Goal: Information Seeking & Learning: Learn about a topic

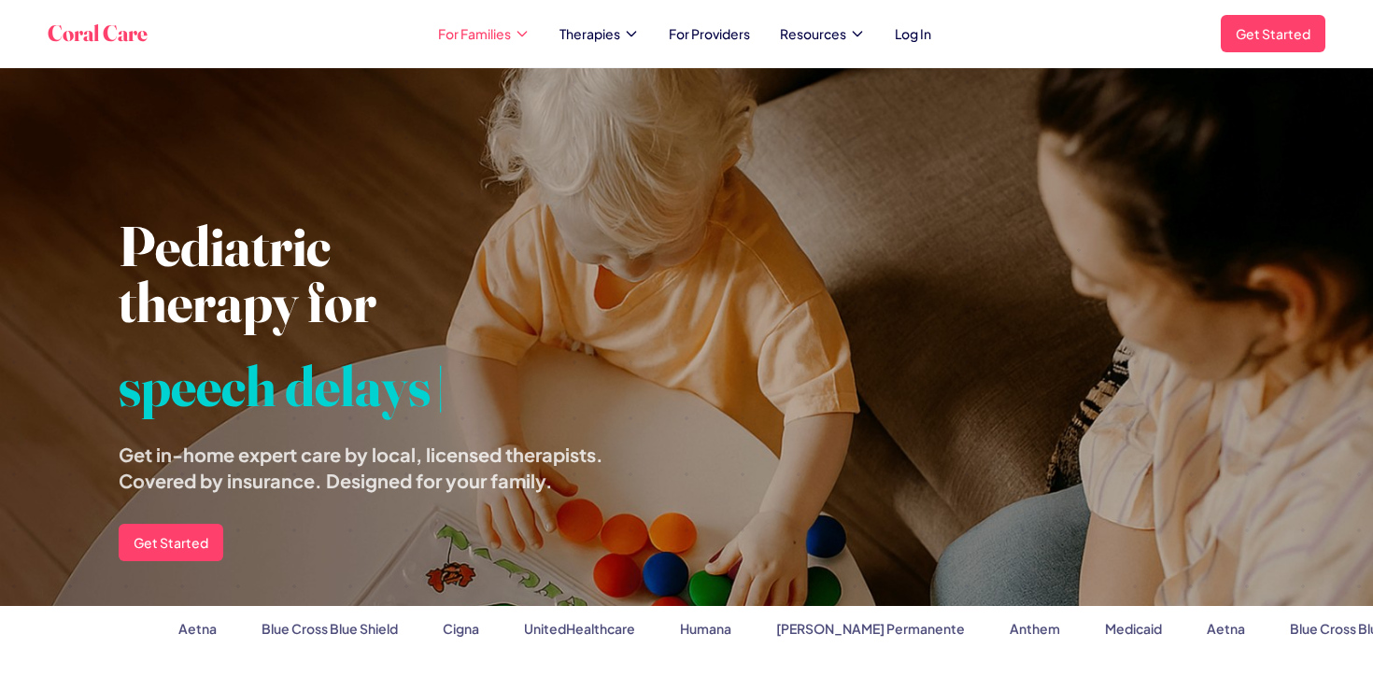
click at [494, 35] on span "For Families" at bounding box center [474, 33] width 73 height 19
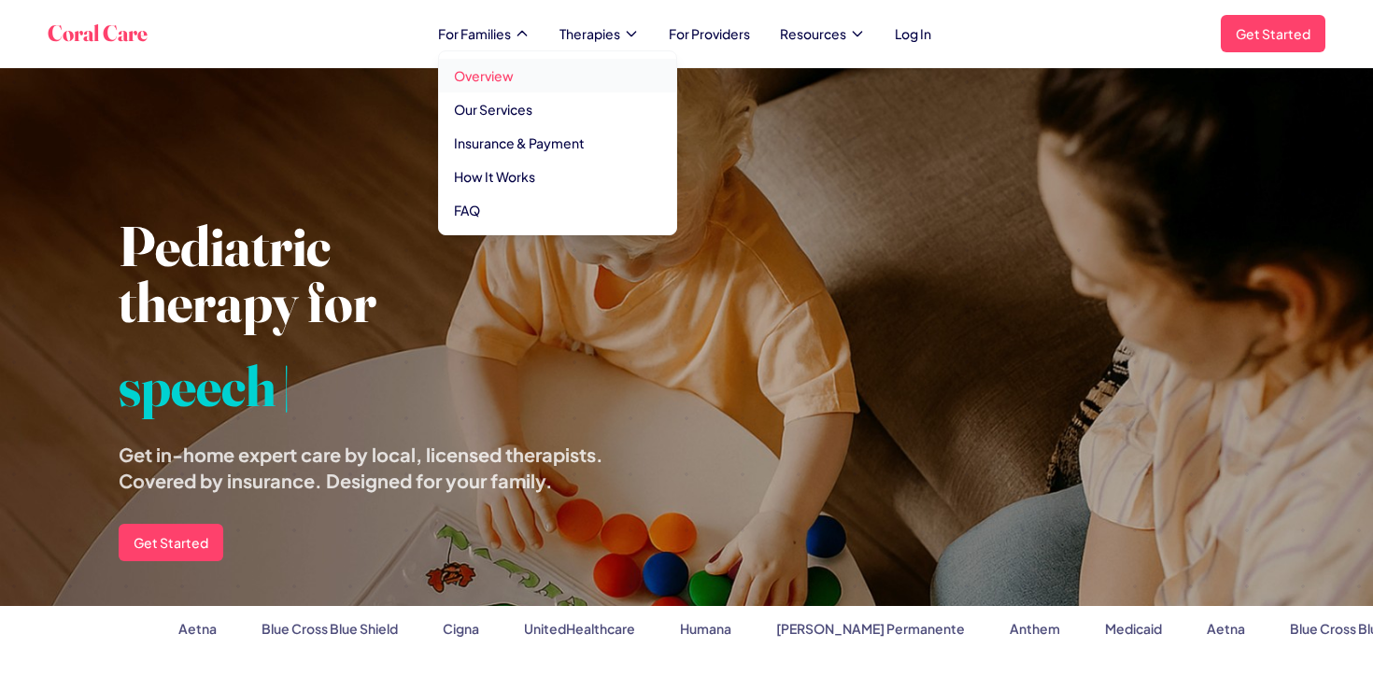
click at [485, 71] on link "Overview" at bounding box center [557, 76] width 237 height 34
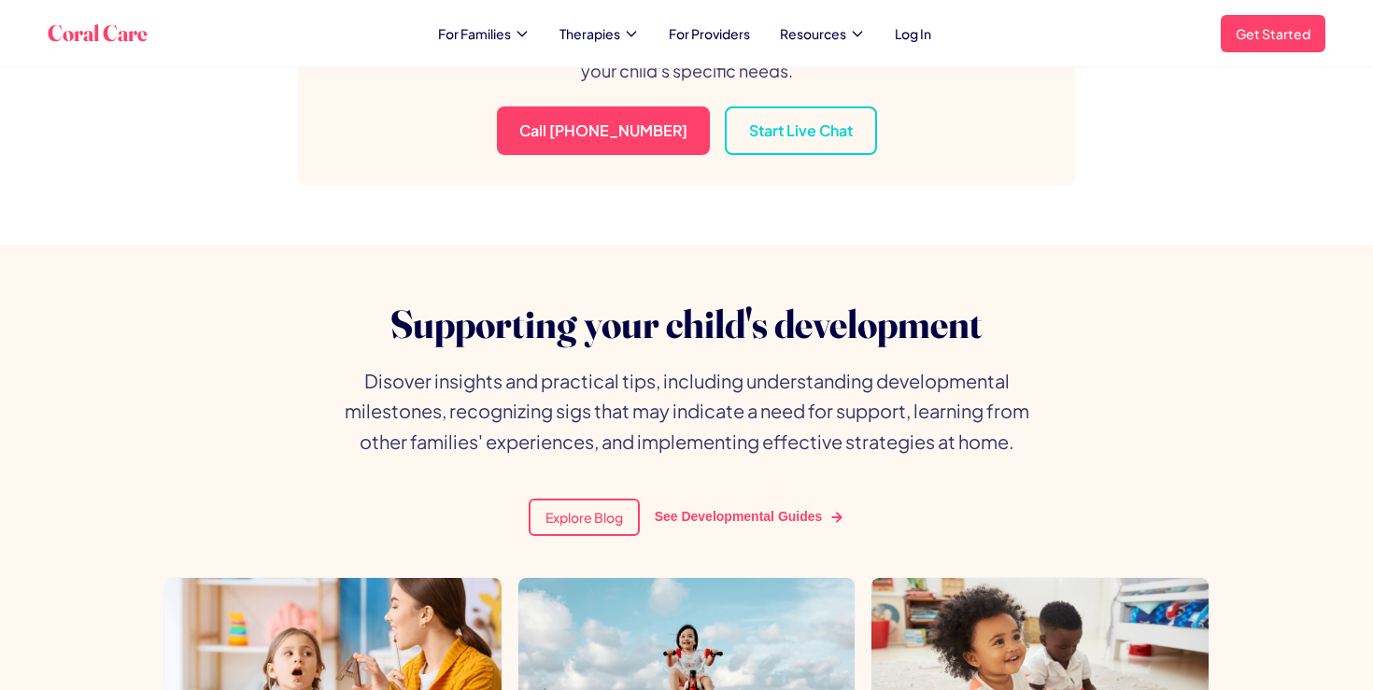
scroll to position [6082, 0]
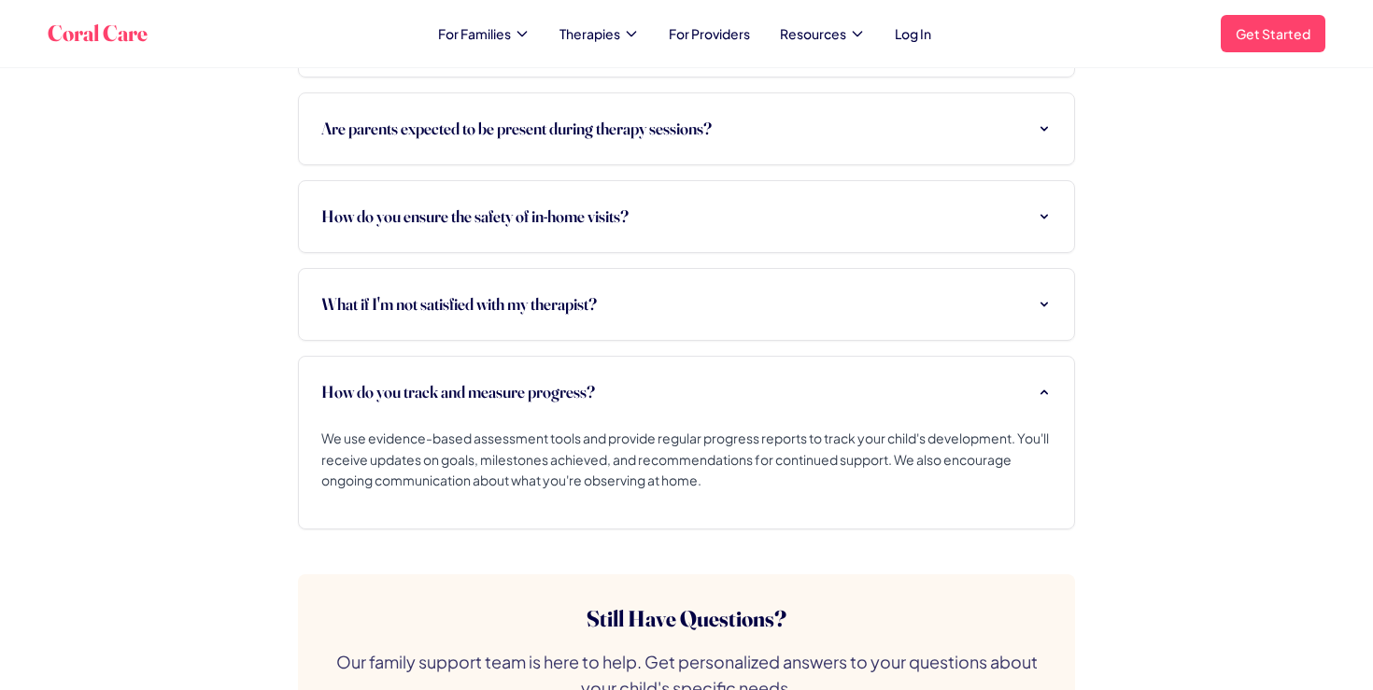
scroll to position [5600, 0]
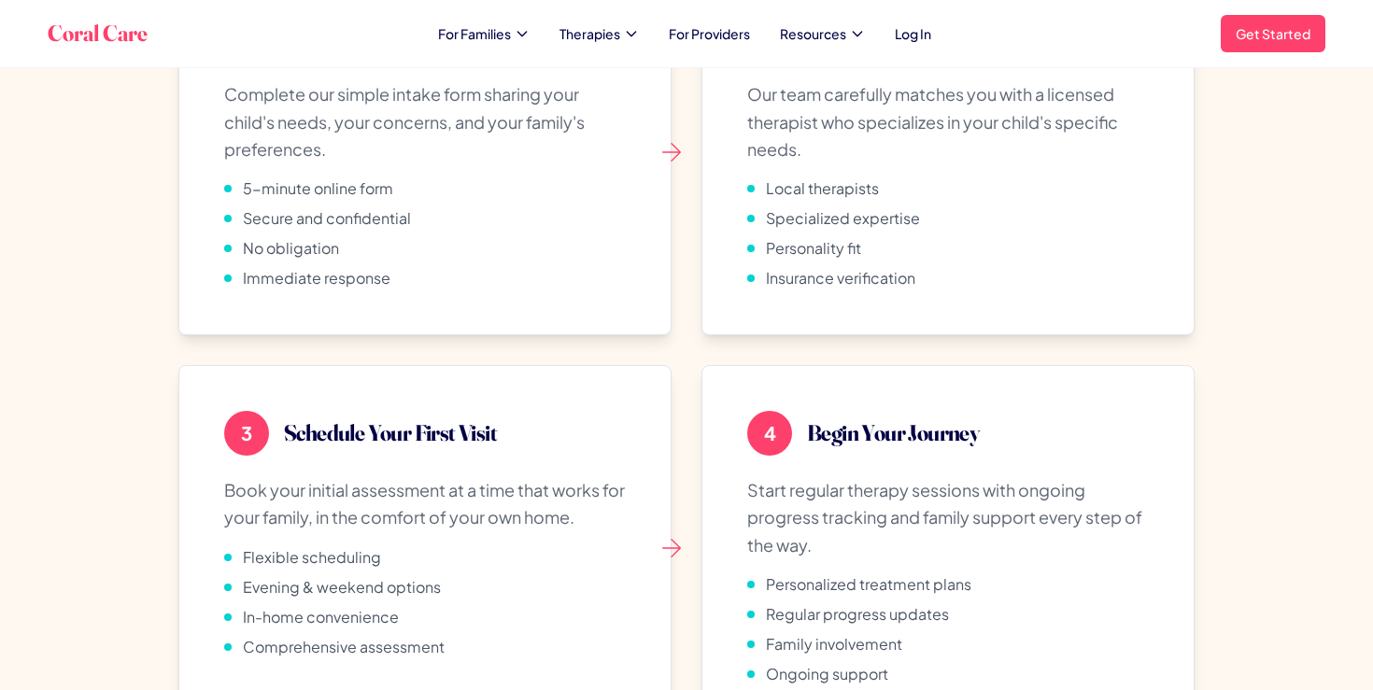
scroll to position [4010, 0]
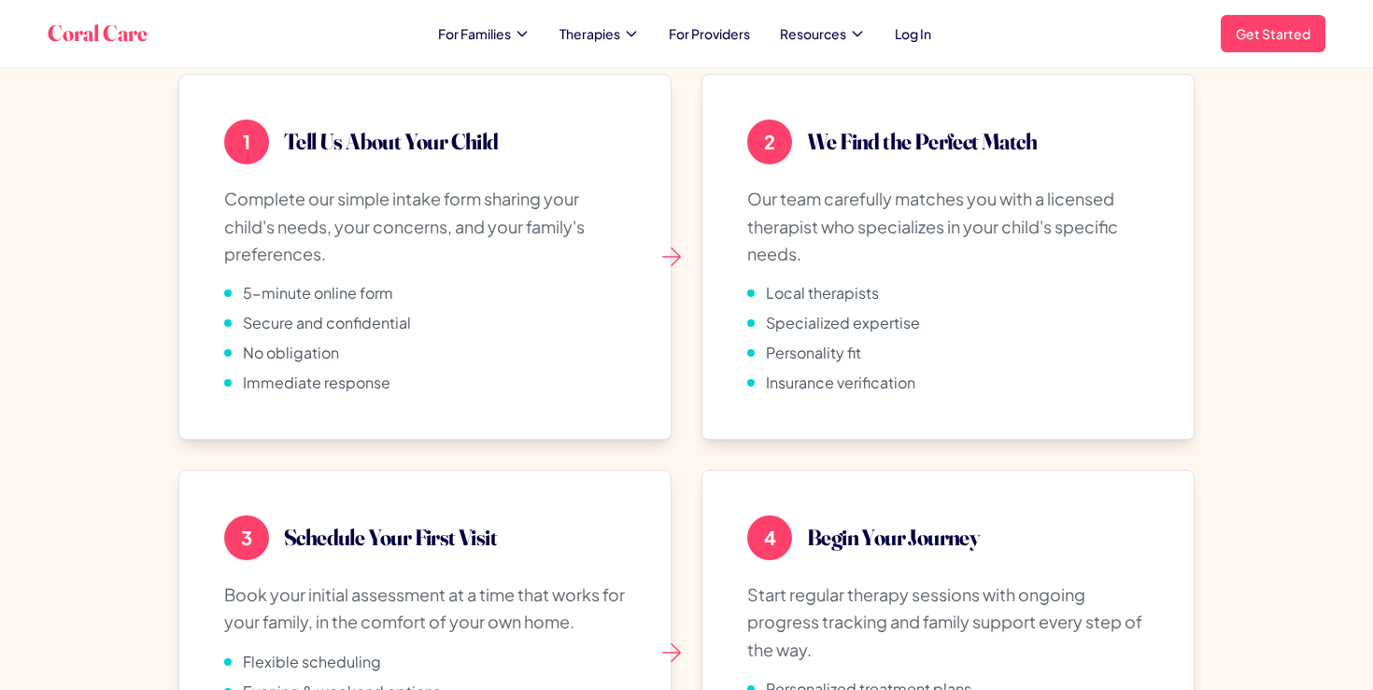
click at [611, 46] on div "Coral Care For Families Therapies For Providers Resources Log In Get Started Op…" at bounding box center [686, 33] width 1277 height 37
click at [611, 45] on div "Coral Care For Families Therapies For Providers Resources Log In Get Started Op…" at bounding box center [686, 33] width 1277 height 37
click at [603, 24] on span "Therapies" at bounding box center [589, 33] width 61 height 19
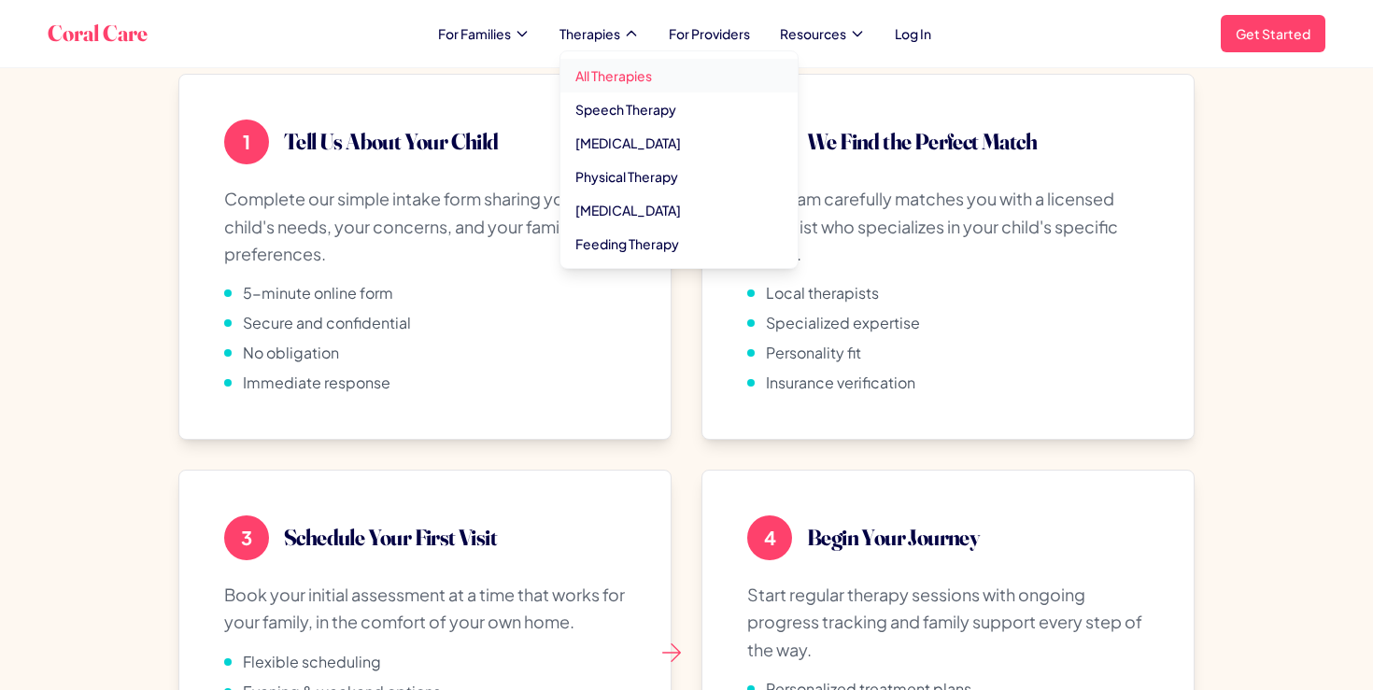
click at [613, 69] on link "All Therapies" at bounding box center [678, 76] width 237 height 34
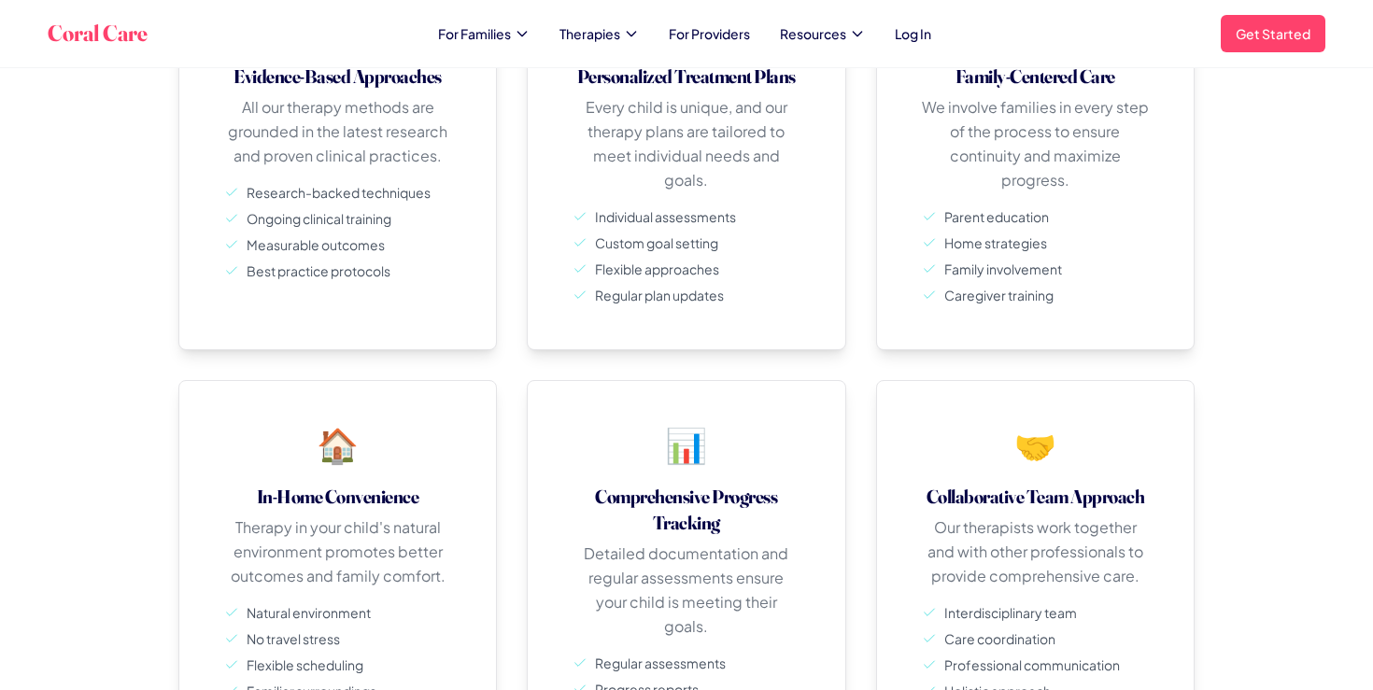
scroll to position [0, 0]
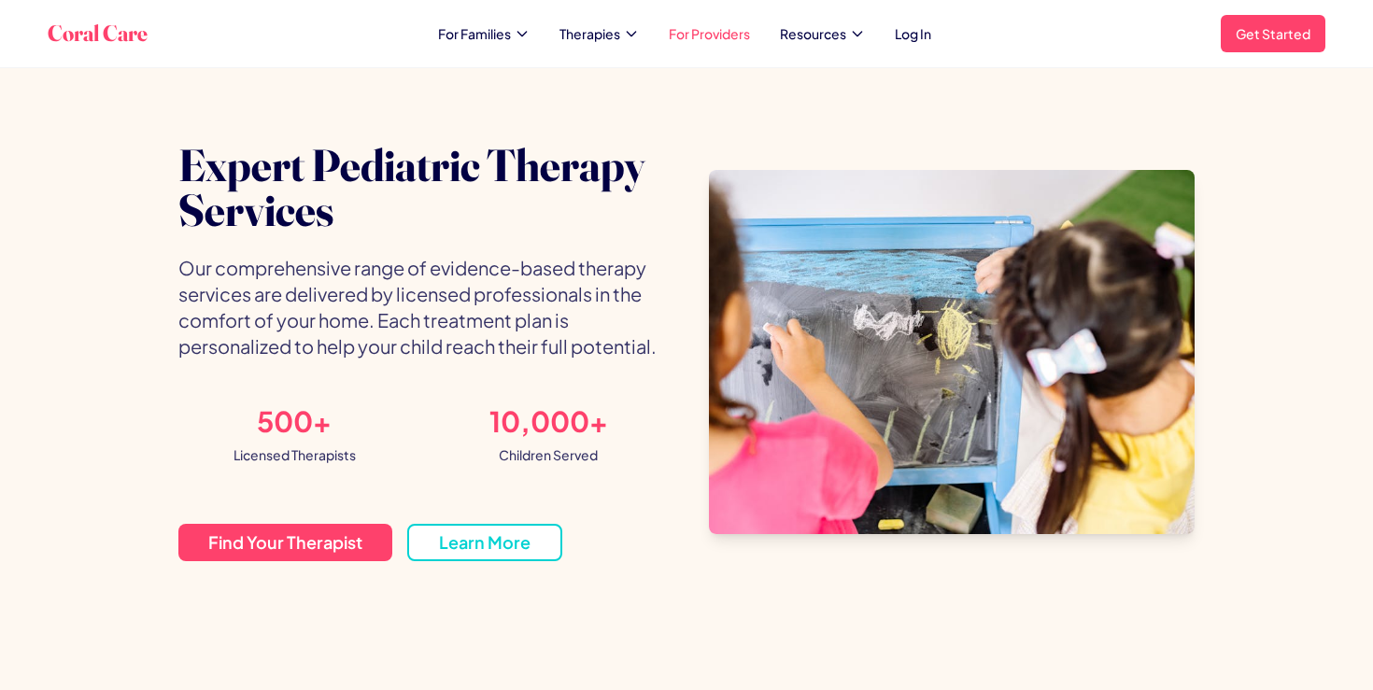
click at [737, 36] on link "For Providers" at bounding box center [709, 33] width 81 height 19
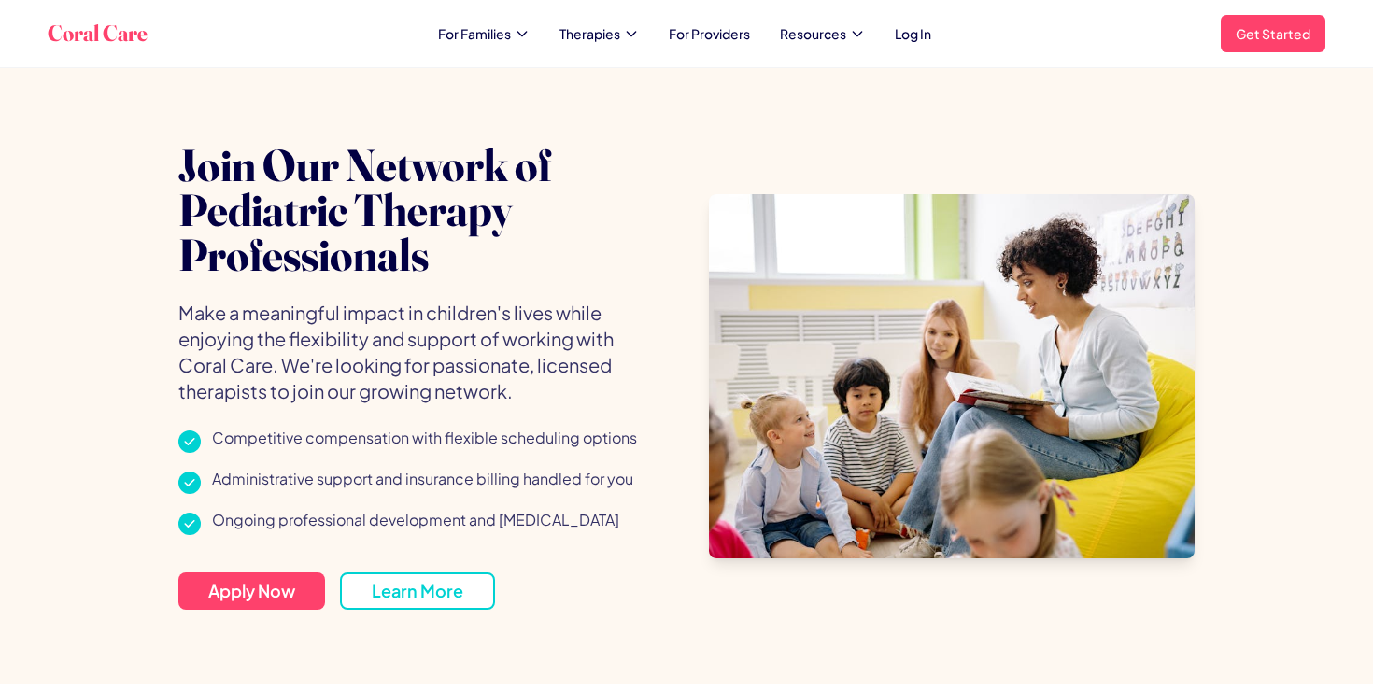
click at [839, 47] on div "Coral Care For Families Therapies For Providers Resources Log In Get Started Op…" at bounding box center [686, 33] width 1277 height 37
click at [835, 41] on span "Resources" at bounding box center [813, 33] width 66 height 19
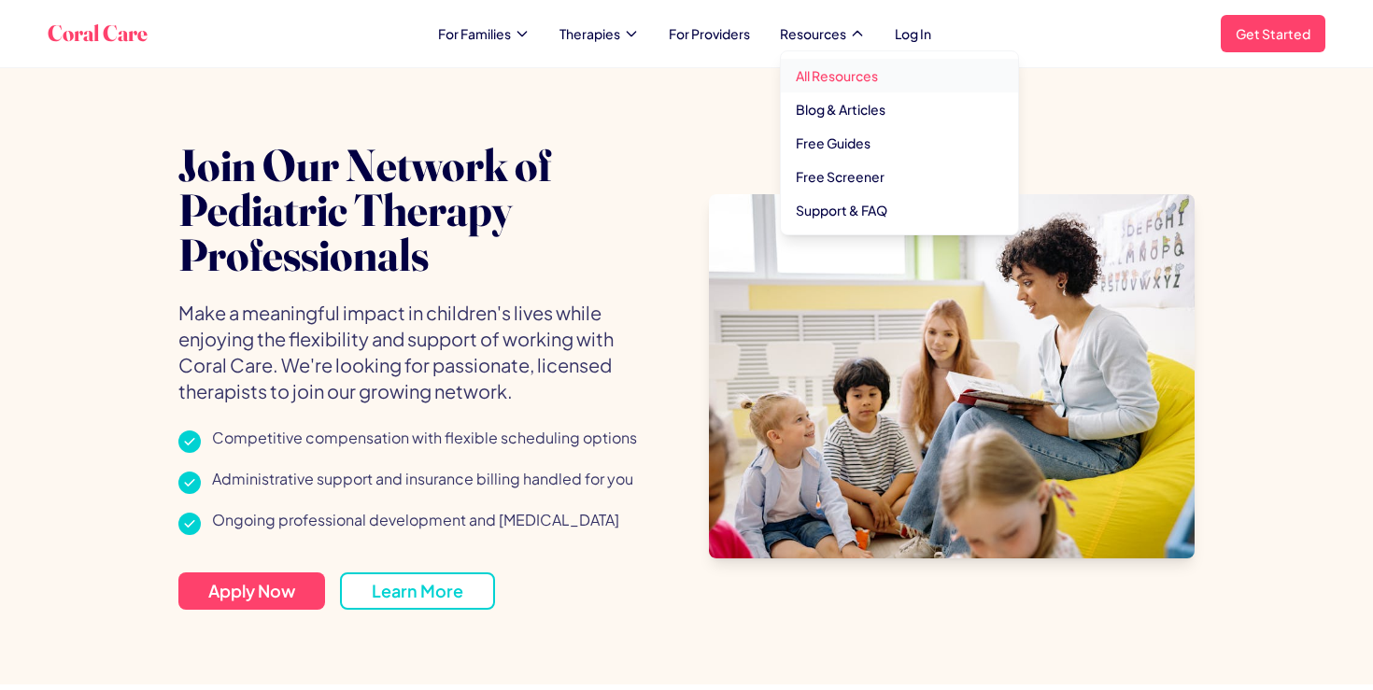
click at [821, 86] on link "All Resources" at bounding box center [899, 76] width 237 height 34
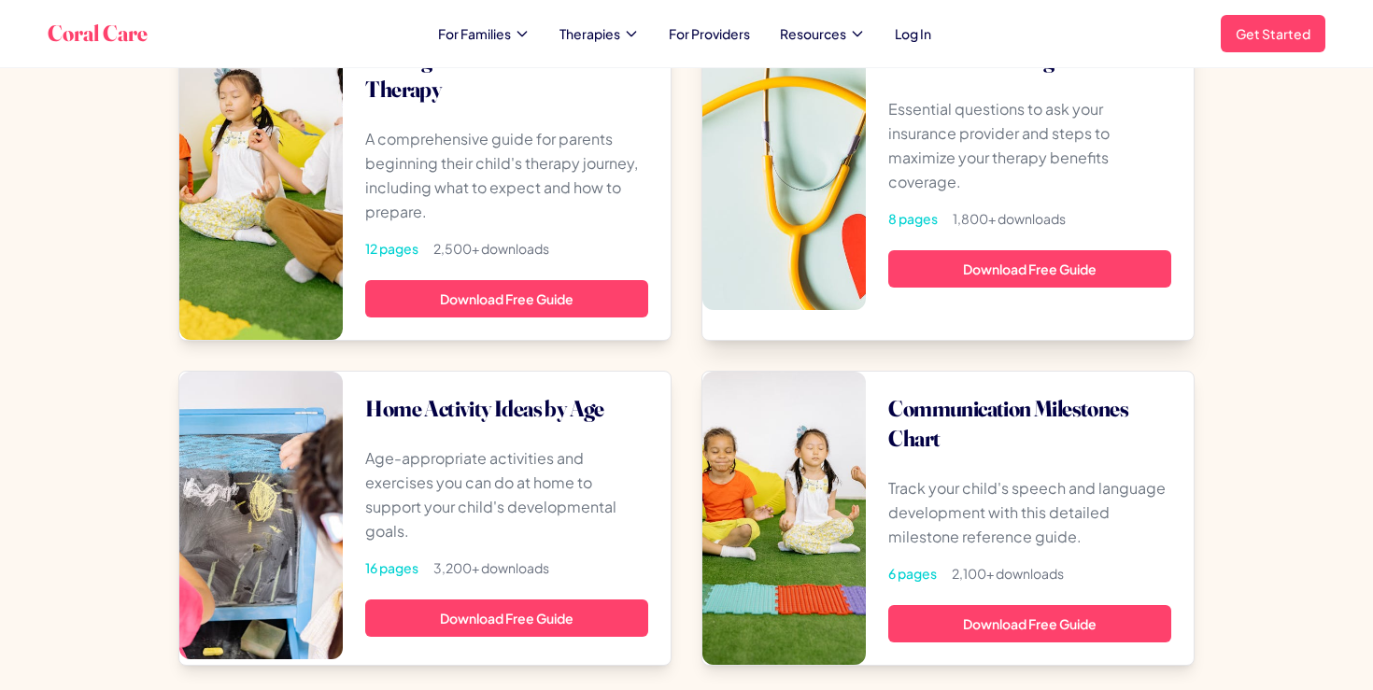
scroll to position [1741, 0]
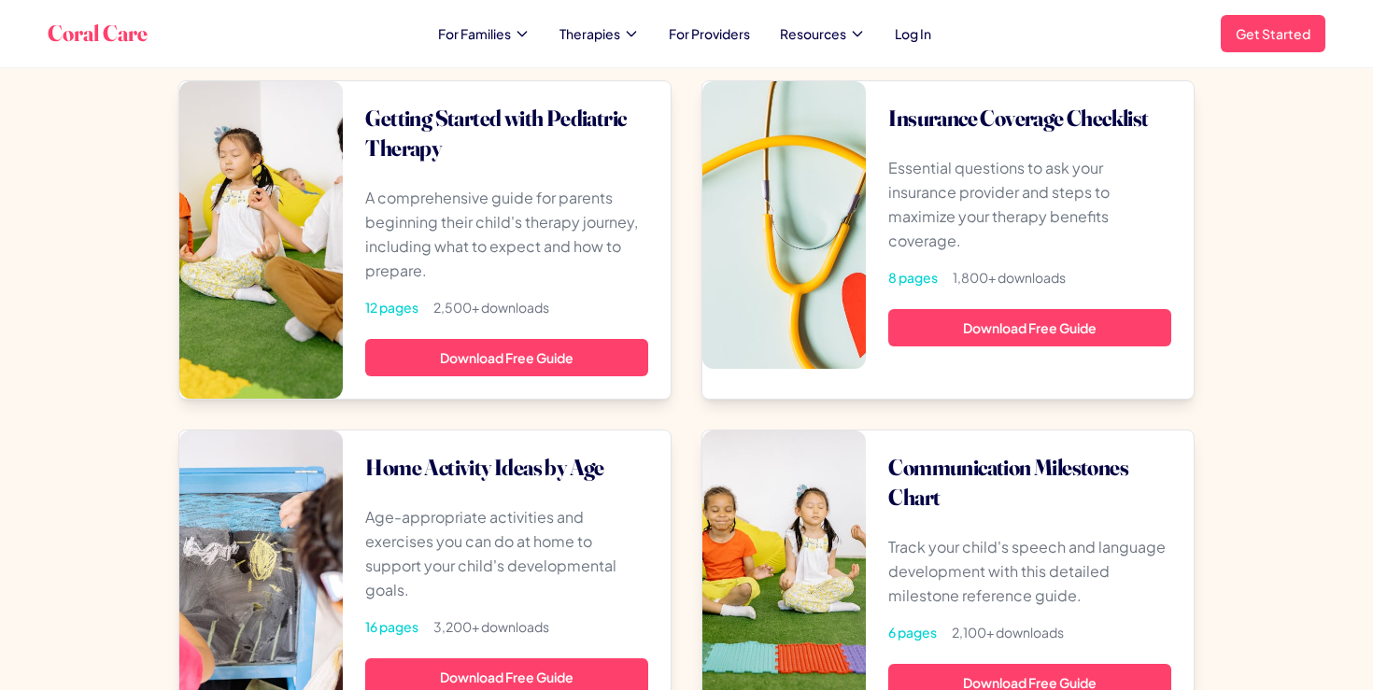
click at [849, 53] on div "Coral Care For Families Therapies For Providers Resources Log In Get Started Op…" at bounding box center [686, 33] width 1307 height 67
click at [846, 34] on span "Resources" at bounding box center [813, 33] width 66 height 19
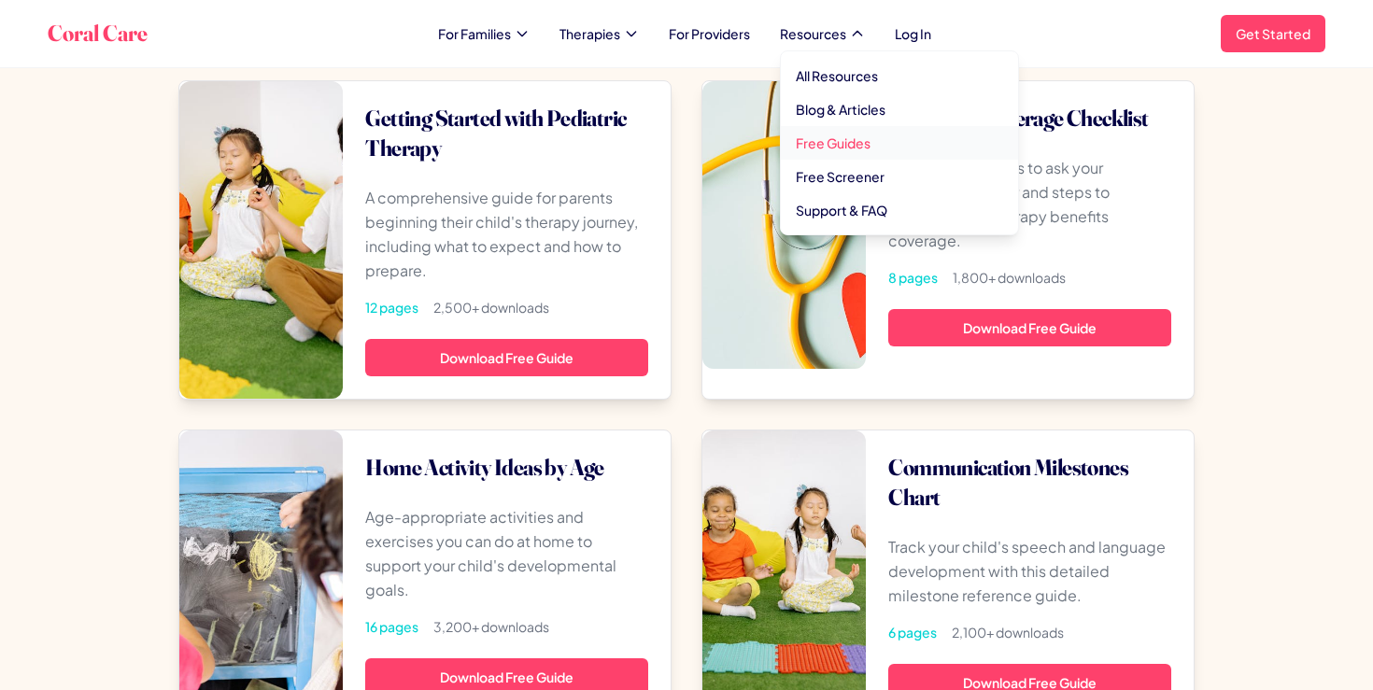
click at [812, 147] on link "Free Guides" at bounding box center [899, 143] width 237 height 34
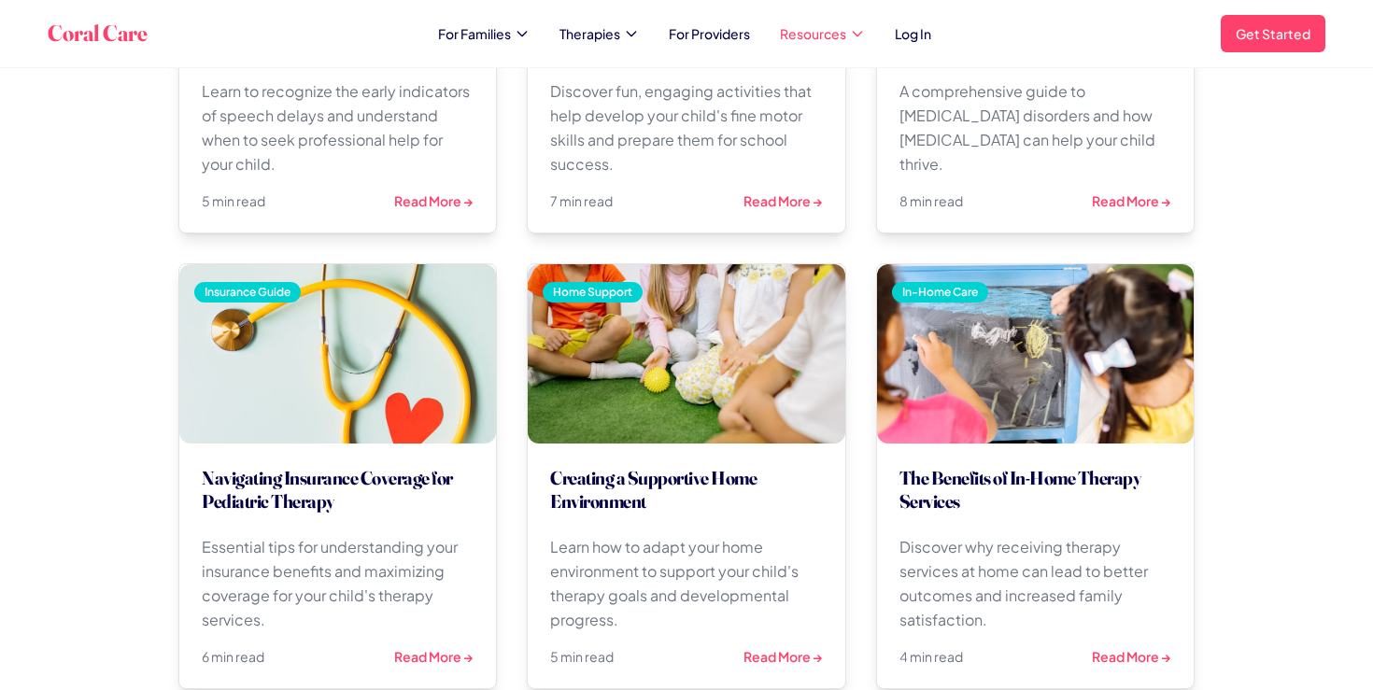
scroll to position [359, 0]
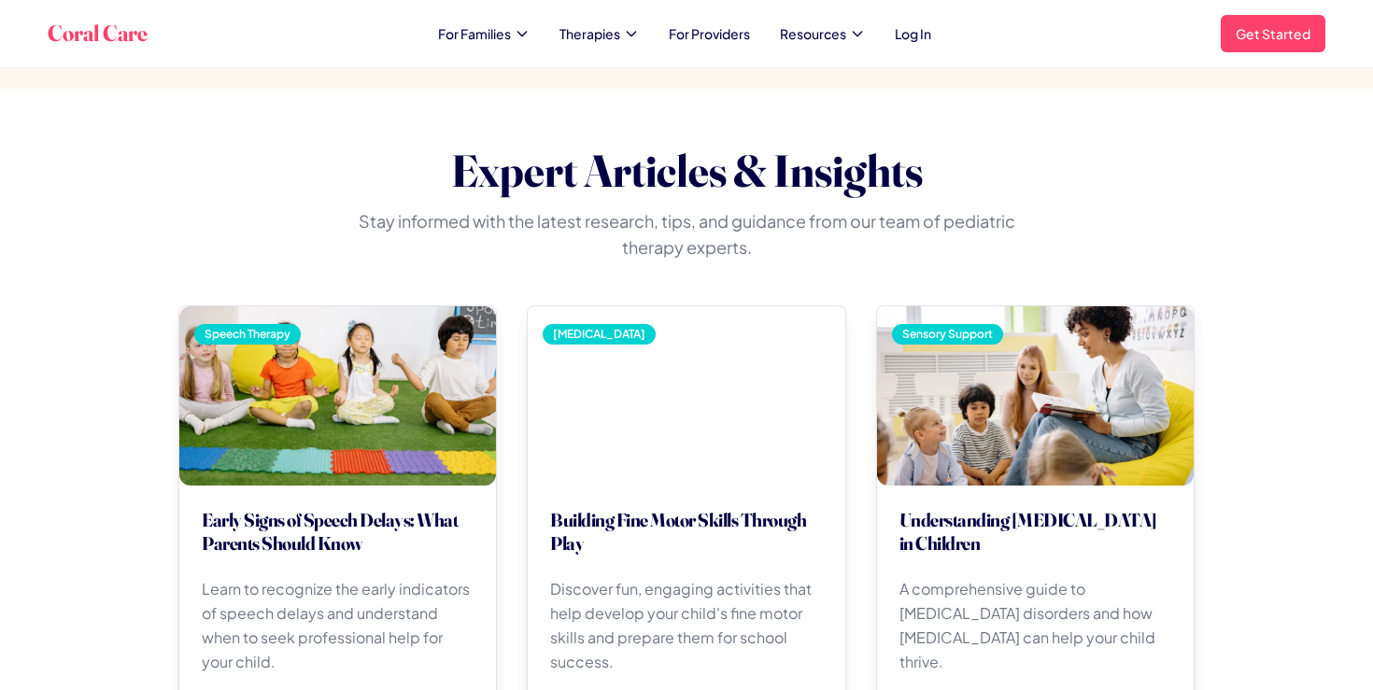
click at [842, 21] on div "Coral Care For Families Therapies For Providers Resources Log In Get Started Op…" at bounding box center [686, 33] width 1277 height 37
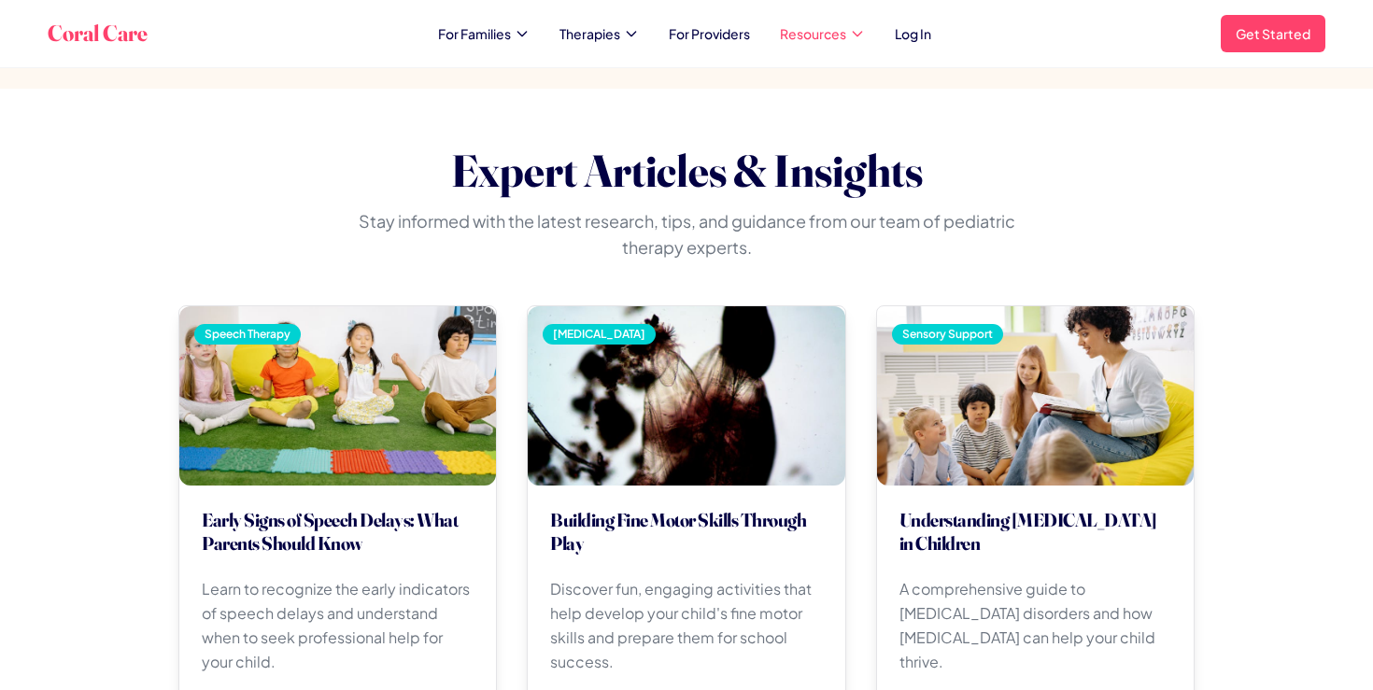
click at [840, 30] on span "Resources" at bounding box center [813, 33] width 66 height 19
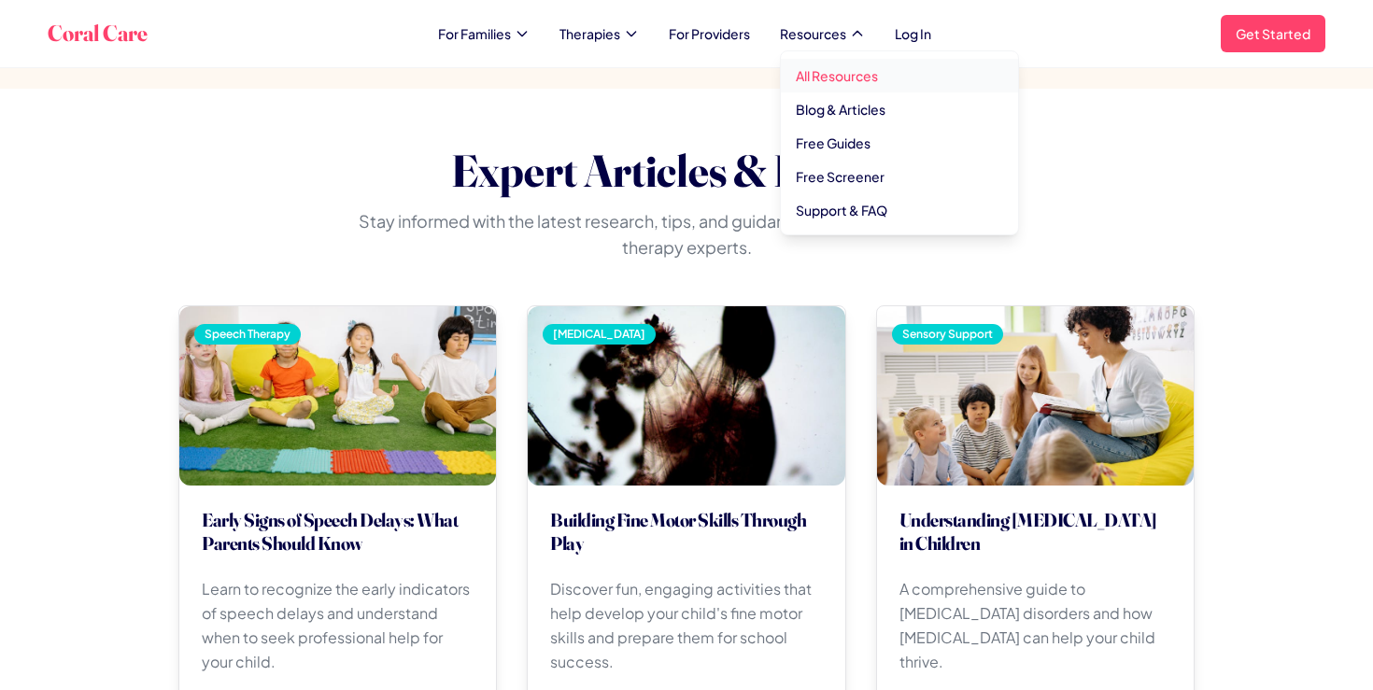
click at [830, 78] on link "All Resources" at bounding box center [899, 76] width 237 height 34
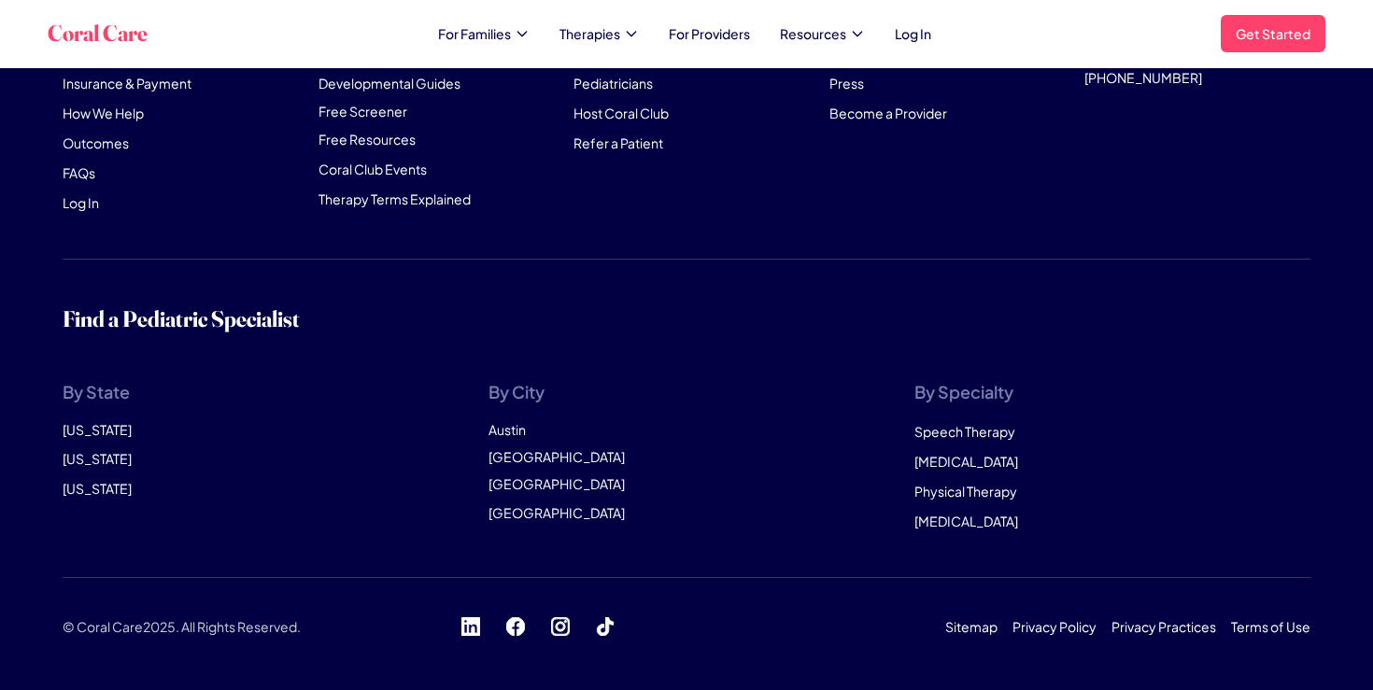
scroll to position [5288, 0]
click at [816, 35] on span "Resources" at bounding box center [813, 33] width 66 height 19
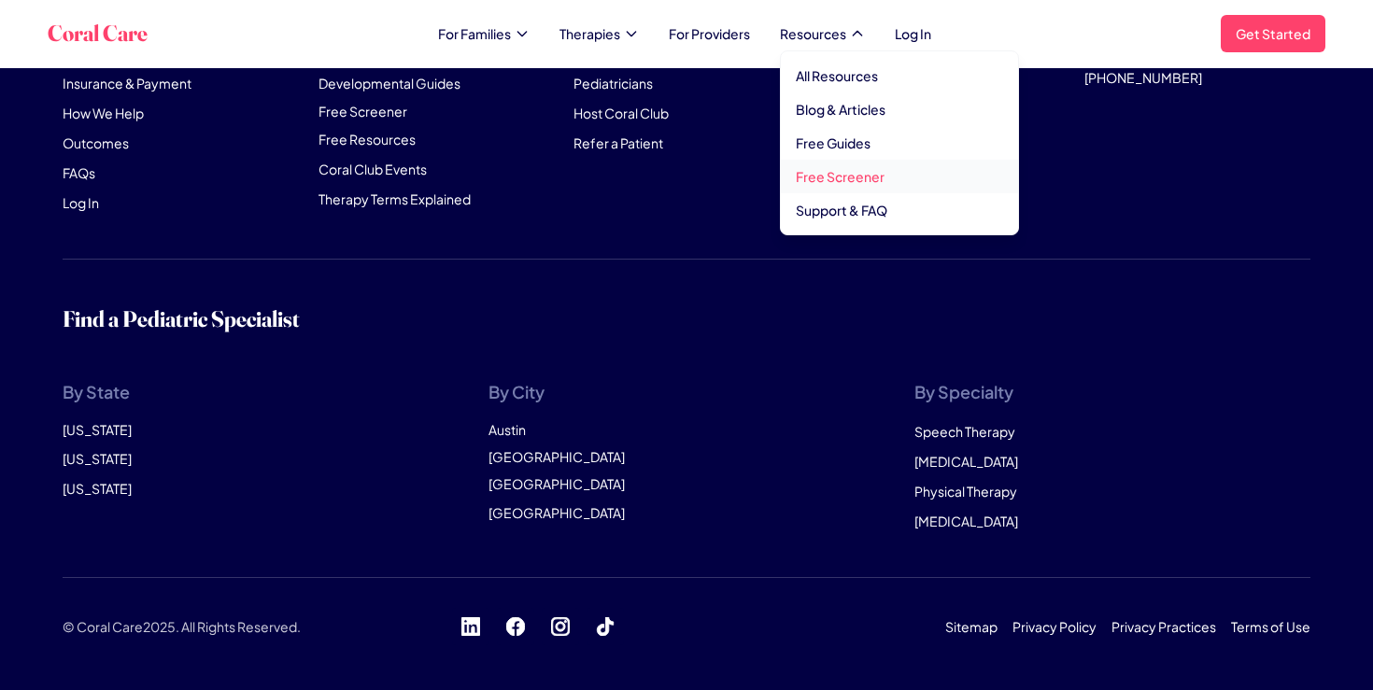
click at [812, 186] on link "Free Screener" at bounding box center [899, 177] width 237 height 34
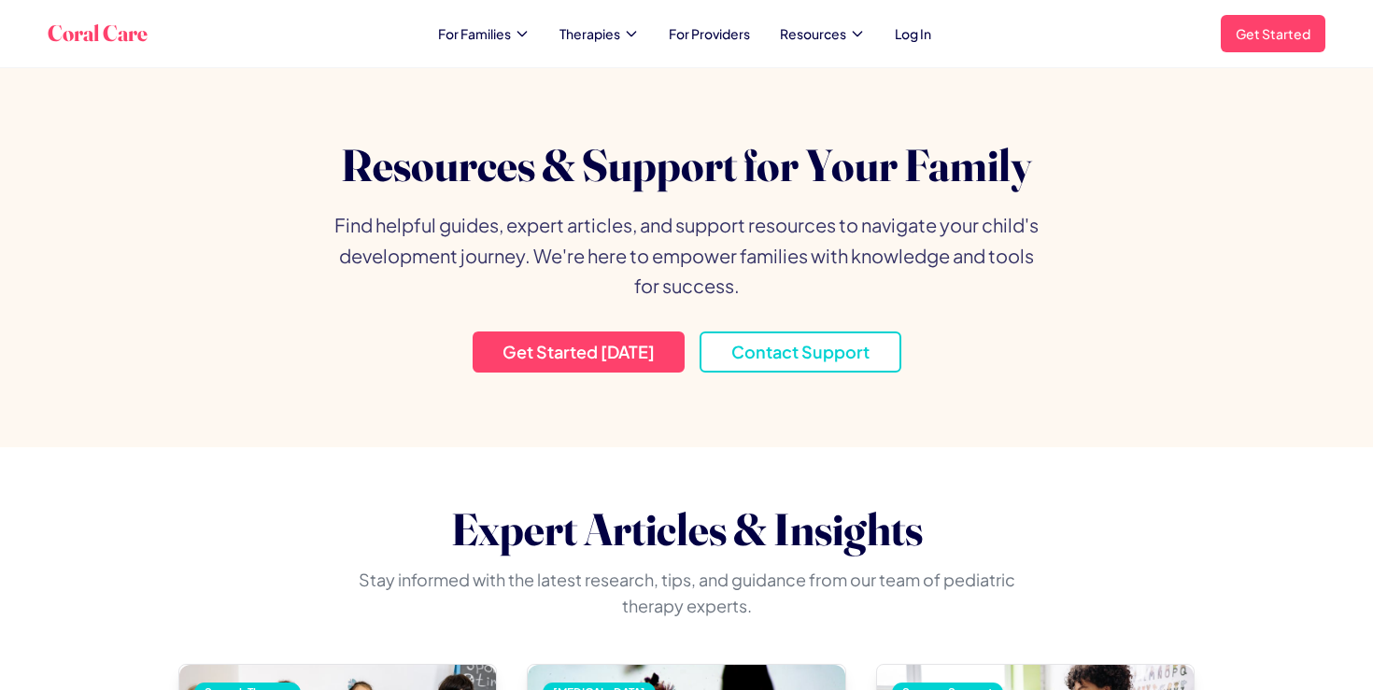
click at [71, 25] on h1 "Coral Care" at bounding box center [98, 34] width 100 height 30
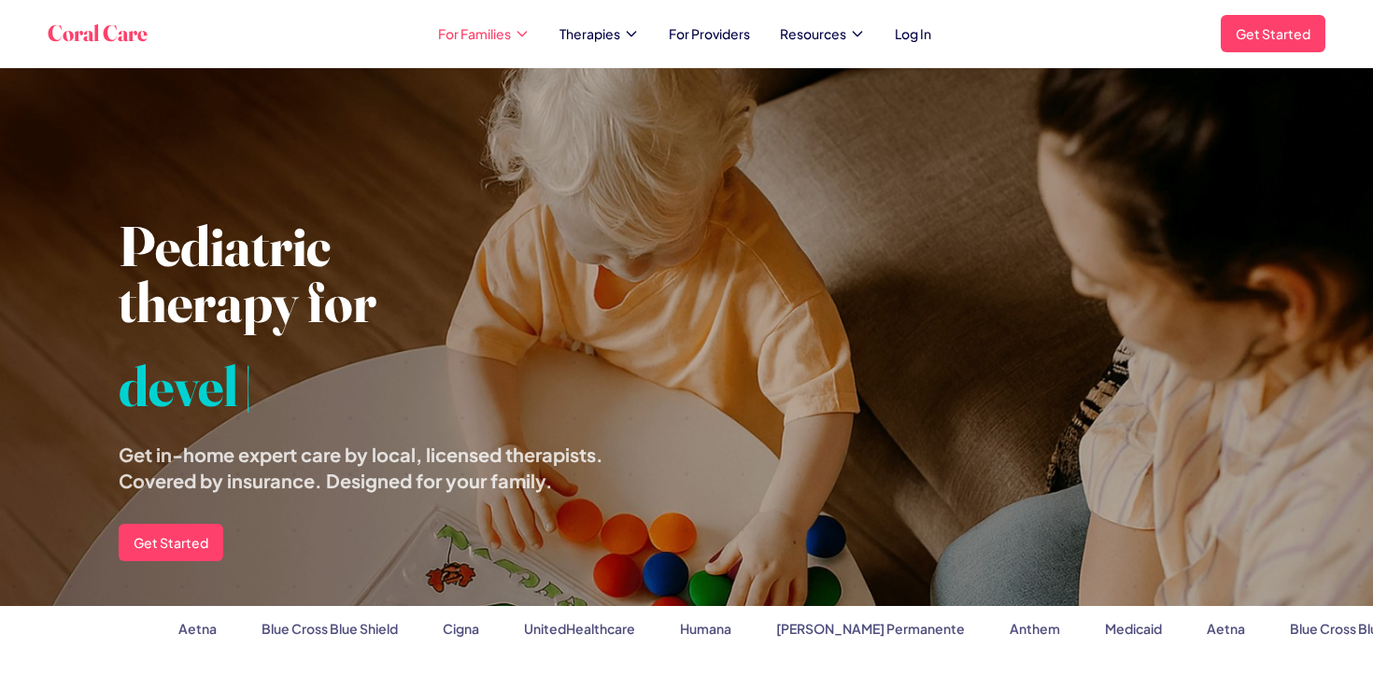
click at [497, 29] on span "For Families" at bounding box center [474, 33] width 73 height 19
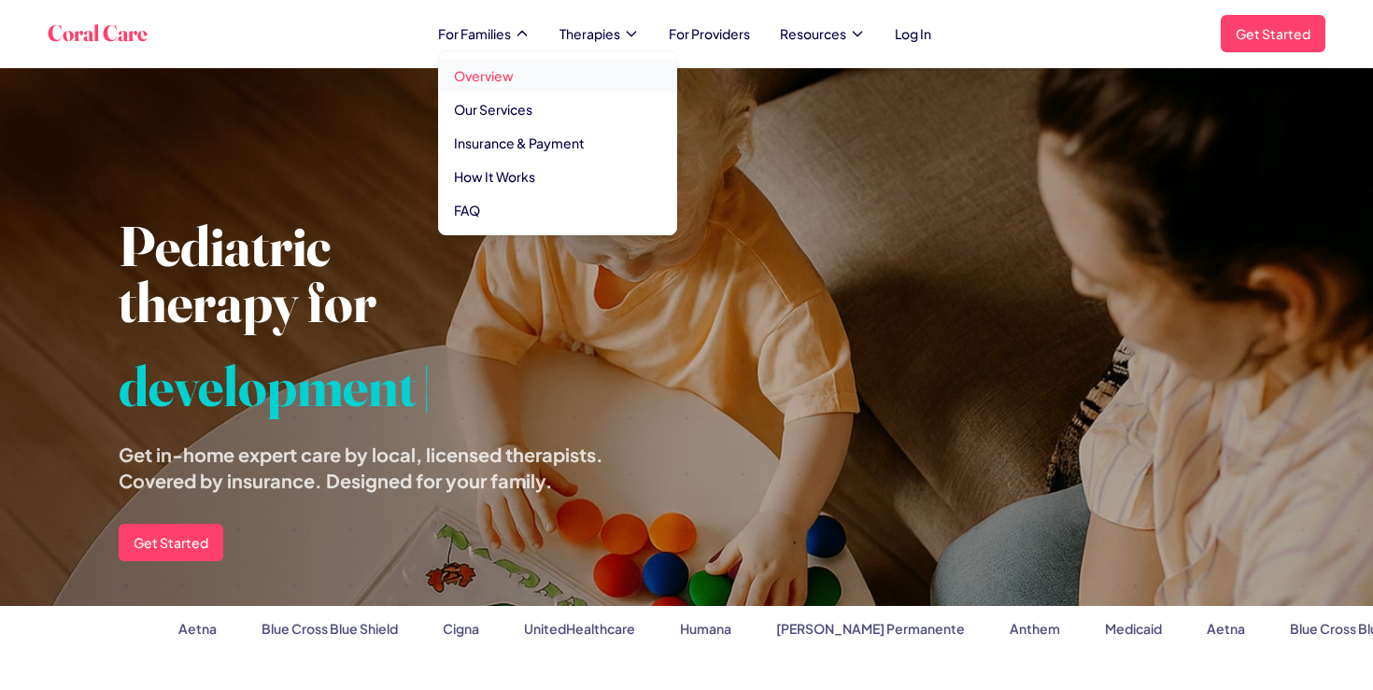
click at [495, 71] on link "Overview" at bounding box center [557, 76] width 237 height 34
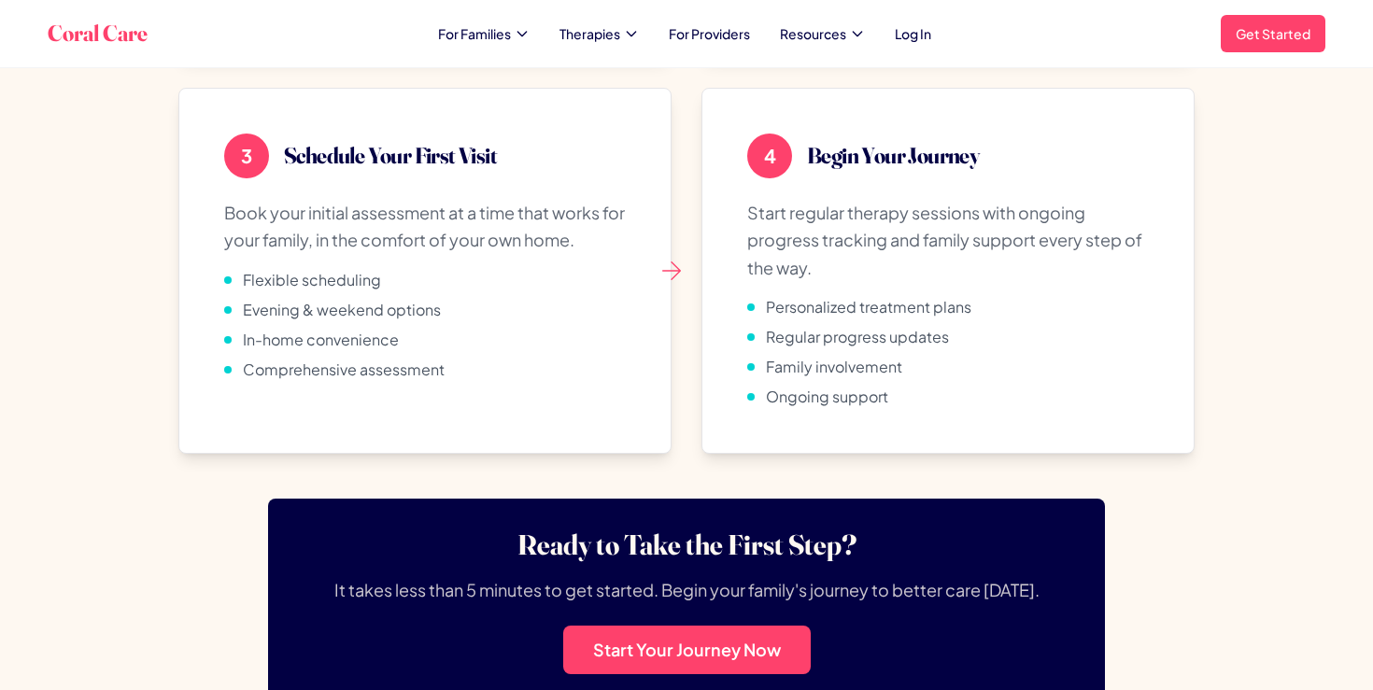
scroll to position [5559, 0]
